Goal: Transaction & Acquisition: Purchase product/service

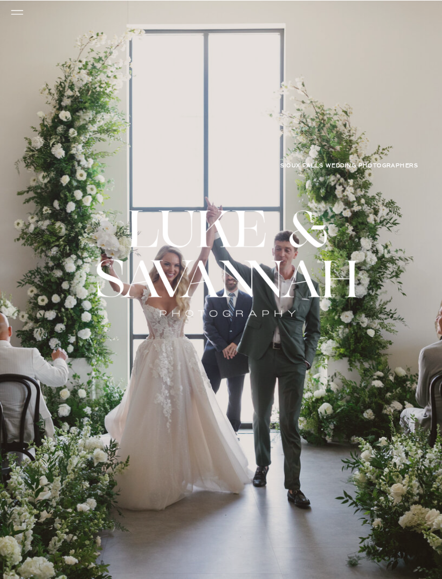
click at [16, 12] on icon at bounding box center [17, 12] width 17 height 16
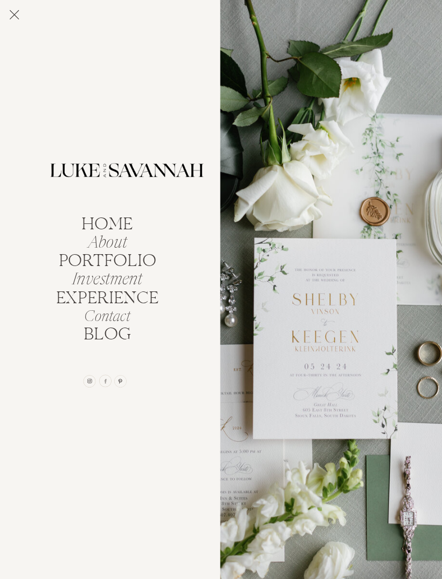
click at [142, 257] on nav "portfolio" at bounding box center [108, 259] width 104 height 14
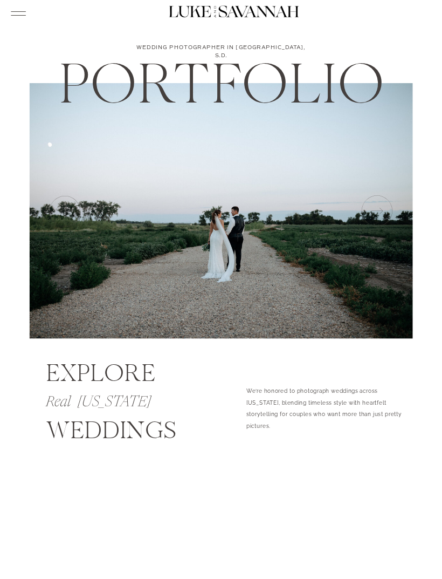
click at [372, 211] on icon at bounding box center [376, 211] width 37 height 37
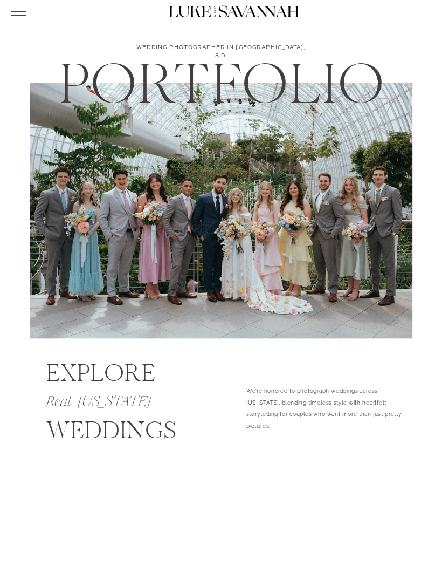
click at [375, 206] on icon at bounding box center [376, 211] width 37 height 37
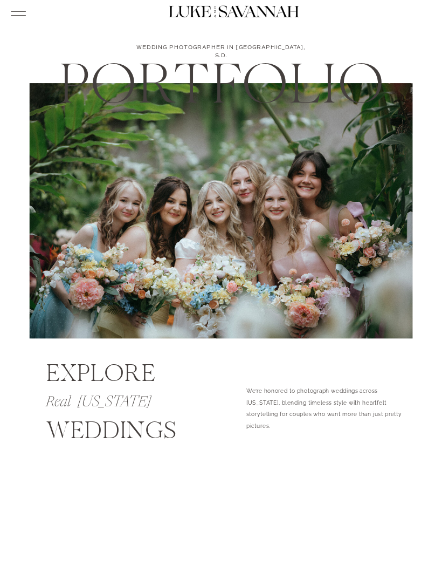
click at [378, 201] on icon at bounding box center [376, 211] width 37 height 37
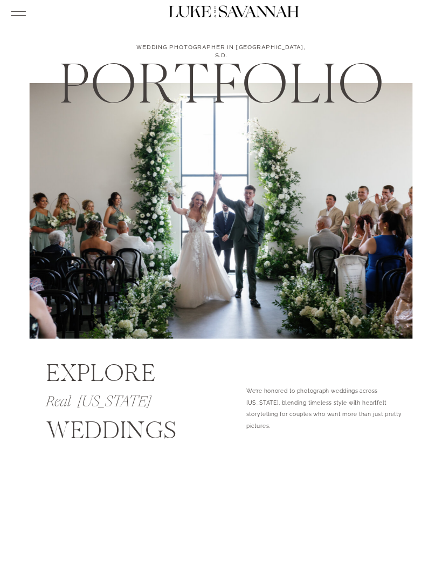
click at [380, 203] on icon at bounding box center [376, 211] width 37 height 37
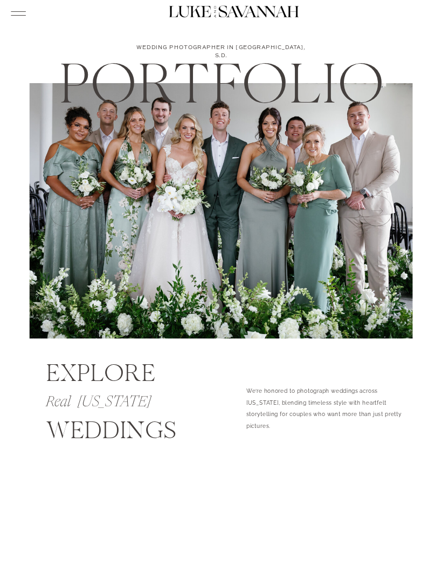
click at [381, 201] on icon at bounding box center [376, 211] width 37 height 37
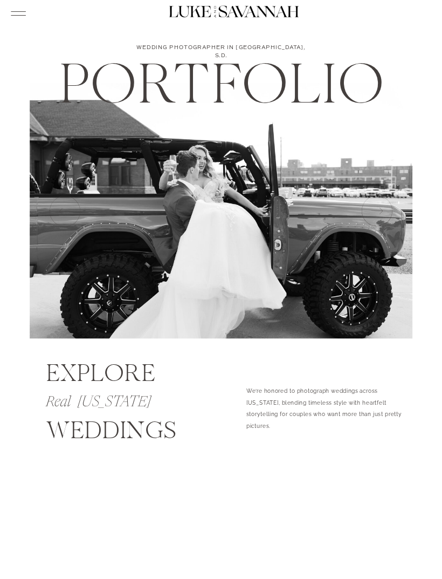
click at [64, 212] on icon at bounding box center [65, 211] width 37 height 37
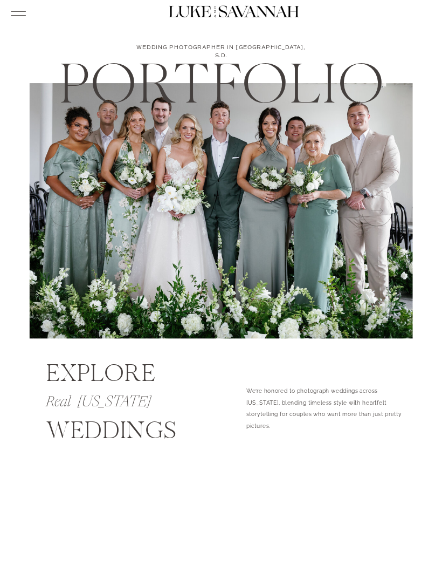
click at [389, 197] on icon at bounding box center [376, 211] width 37 height 37
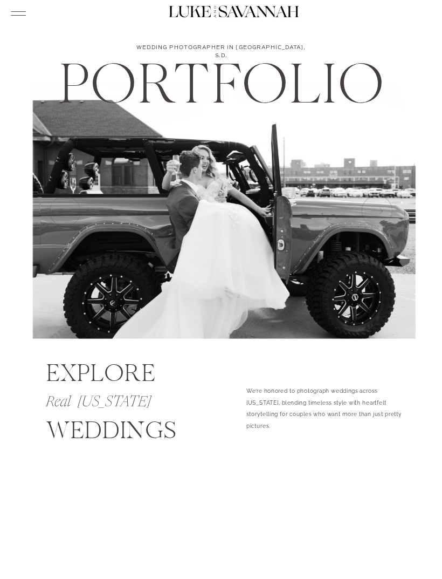
click at [392, 196] on icon at bounding box center [376, 211] width 37 height 37
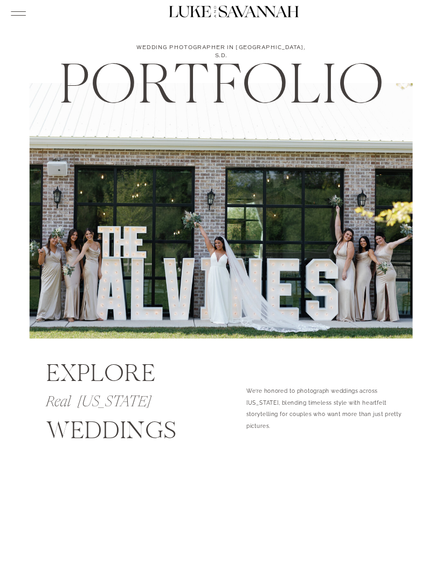
click at [392, 195] on icon at bounding box center [376, 211] width 37 height 37
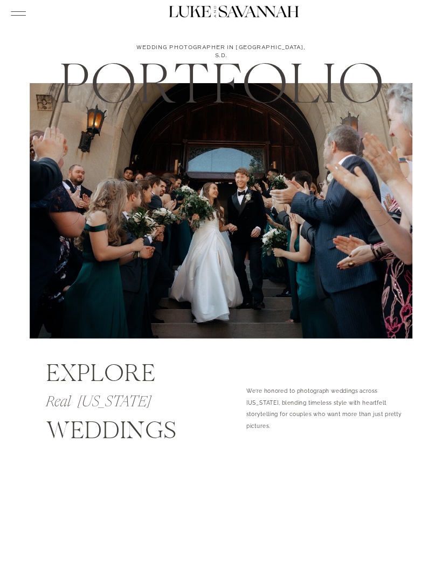
click at [394, 199] on icon at bounding box center [376, 211] width 37 height 37
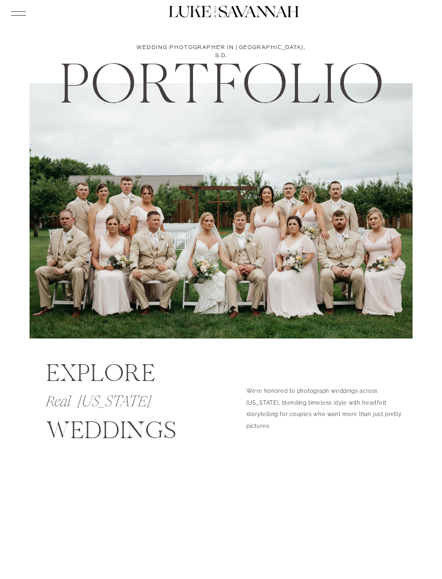
click at [400, 193] on img at bounding box center [221, 211] width 383 height 256
click at [402, 202] on img at bounding box center [221, 211] width 383 height 256
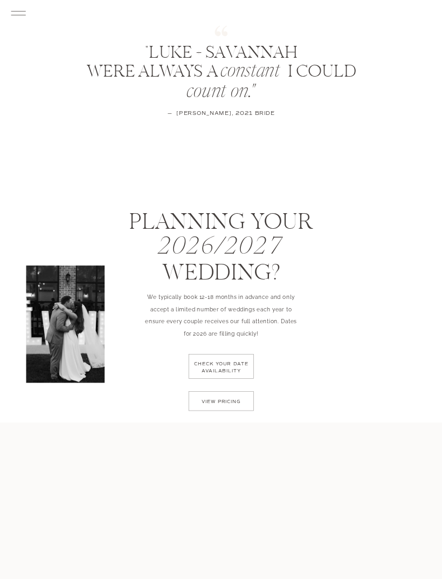
scroll to position [950, 0]
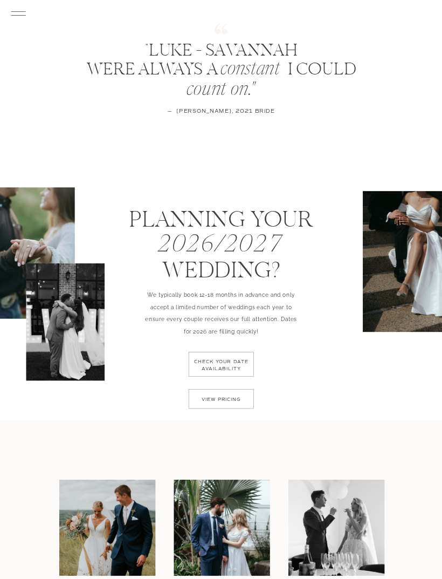
click at [239, 369] on p "check your date availability" at bounding box center [221, 370] width 59 height 22
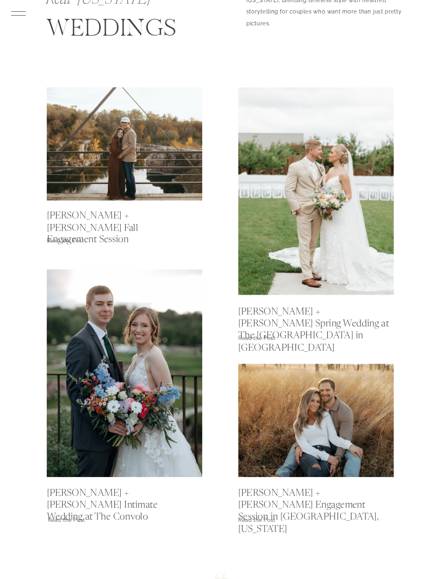
scroll to position [402, 0]
click at [266, 334] on p "Read the Post" at bounding box center [266, 338] width 56 height 11
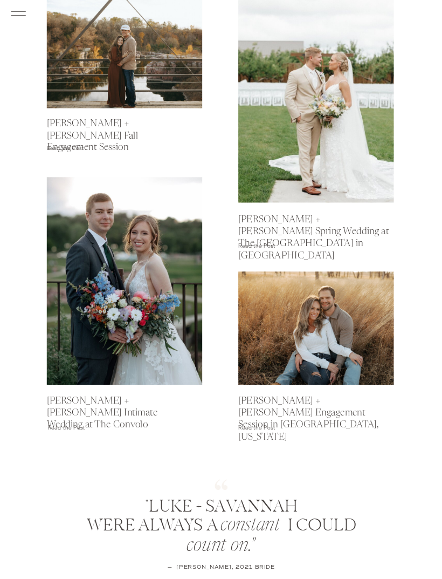
scroll to position [495, 0]
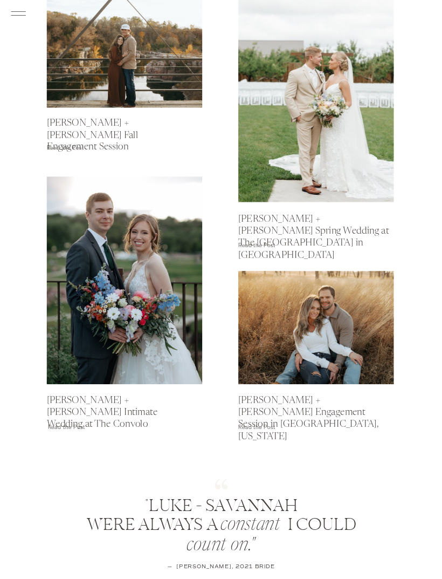
click at [114, 397] on h2 "Kevin + Mallory's Intimate Wedding at The Convolo" at bounding box center [110, 408] width 127 height 27
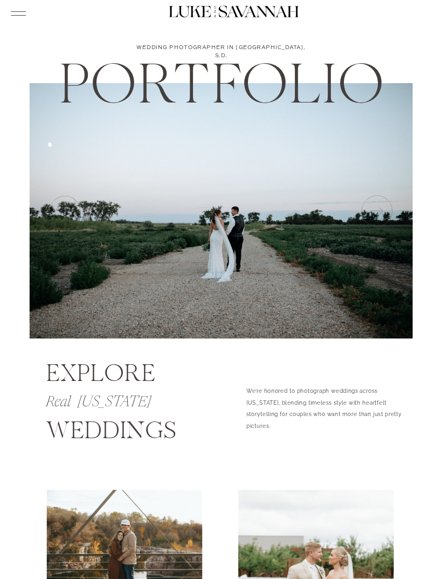
click at [378, 210] on icon at bounding box center [376, 211] width 37 height 37
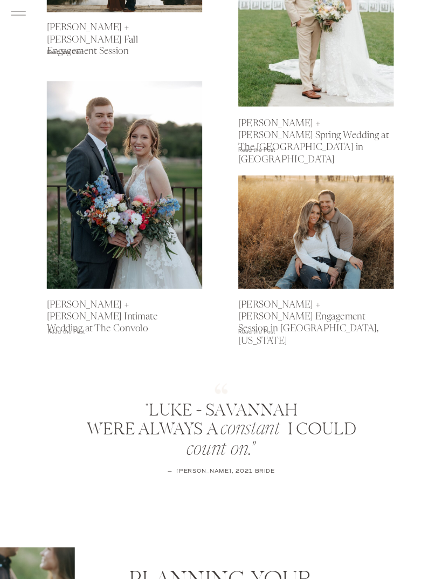
scroll to position [587, 0]
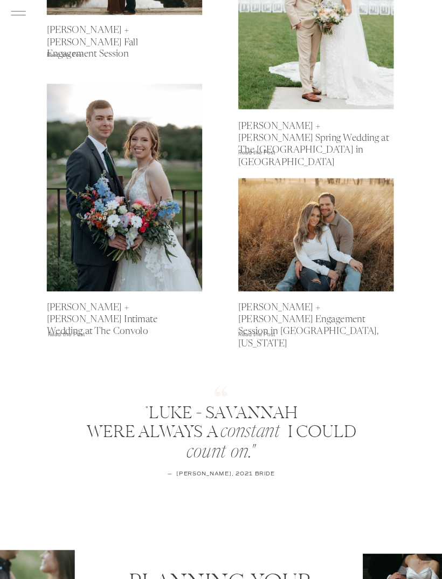
click at [70, 336] on p "Read the Post" at bounding box center [76, 335] width 56 height 11
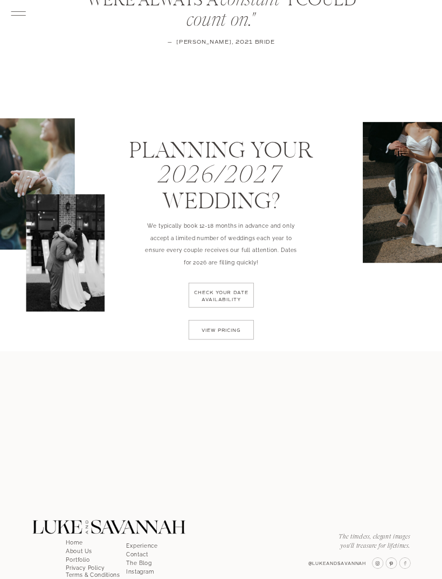
scroll to position [1028, 0]
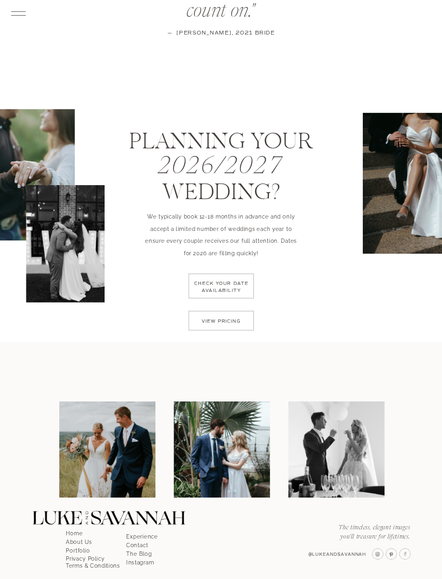
click at [235, 327] on p "view pricing" at bounding box center [221, 323] width 52 height 10
